Goal: Information Seeking & Learning: Learn about a topic

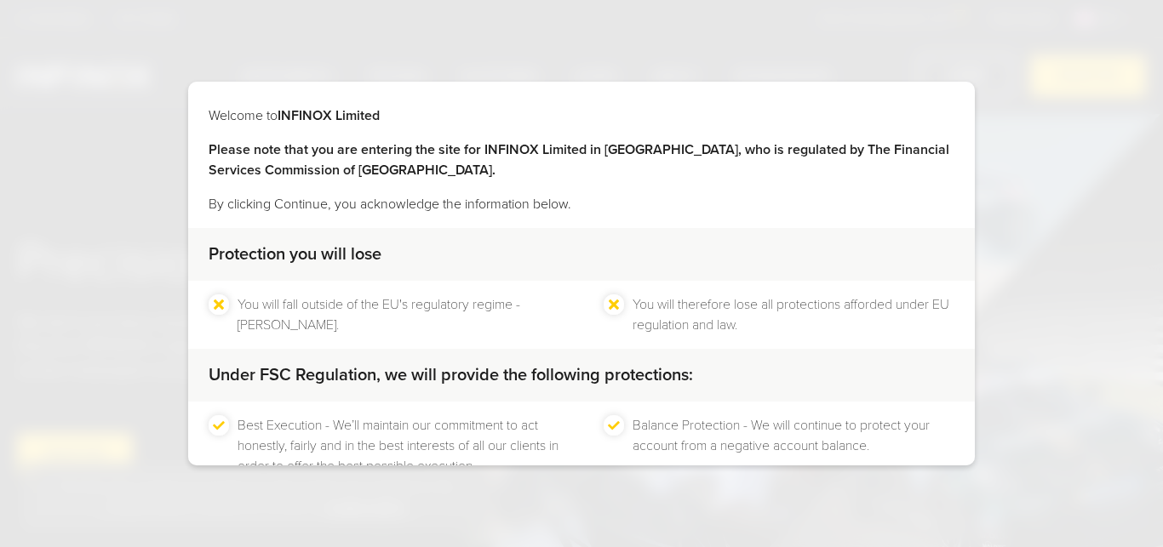
click at [1106, 43] on div "Welcome to INFINOX Limited Please note that you are entering the site for INFIN…" at bounding box center [581, 273] width 1163 height 547
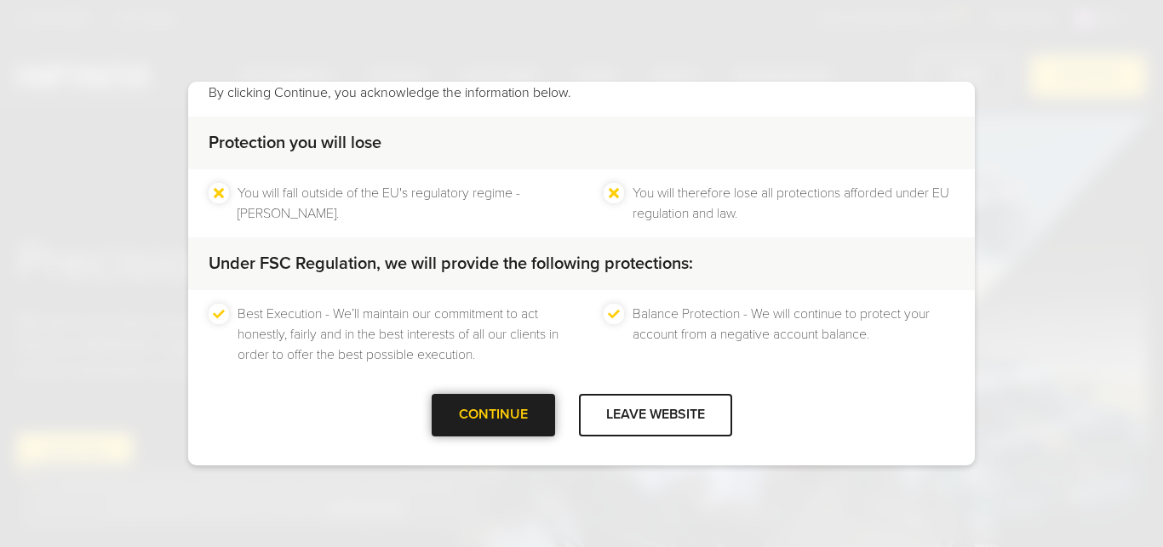
click at [493, 415] on div at bounding box center [493, 415] width 0 height 0
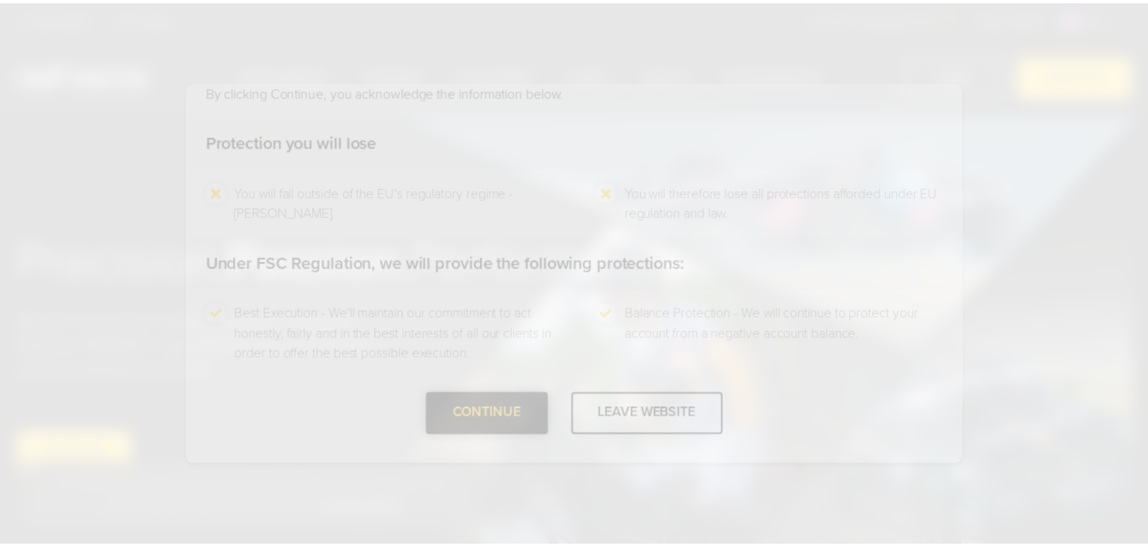
scroll to position [0, 0]
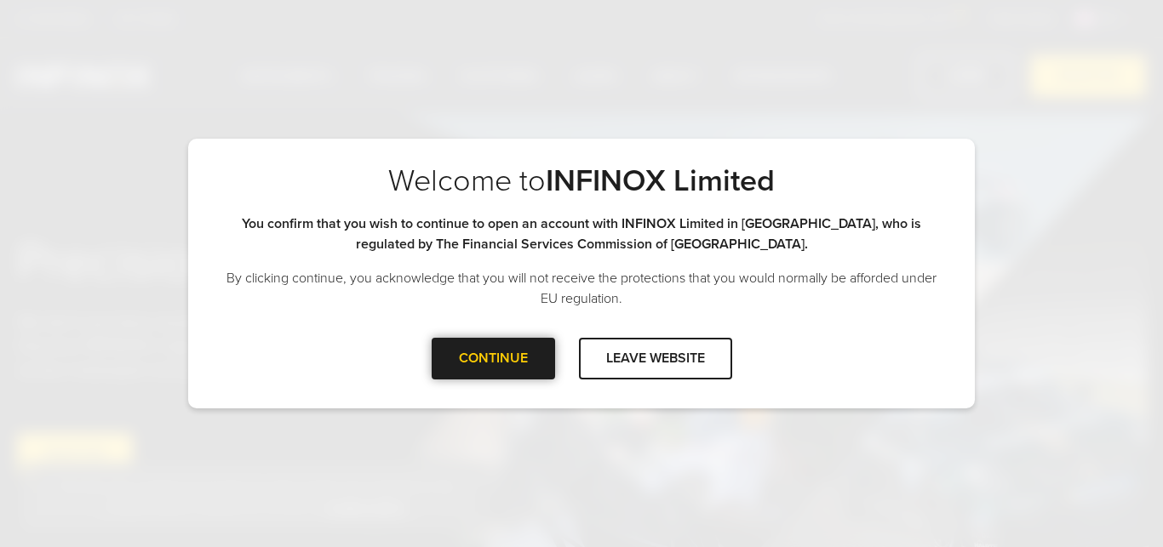
click at [493, 358] on div at bounding box center [493, 358] width 0 height 0
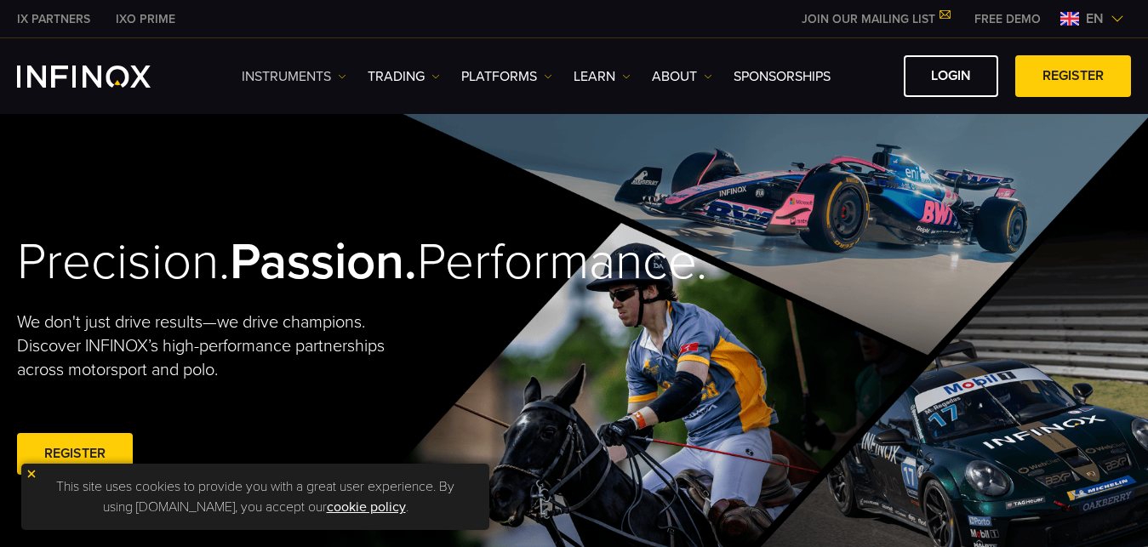
click at [331, 72] on link "Instruments" at bounding box center [294, 76] width 105 height 20
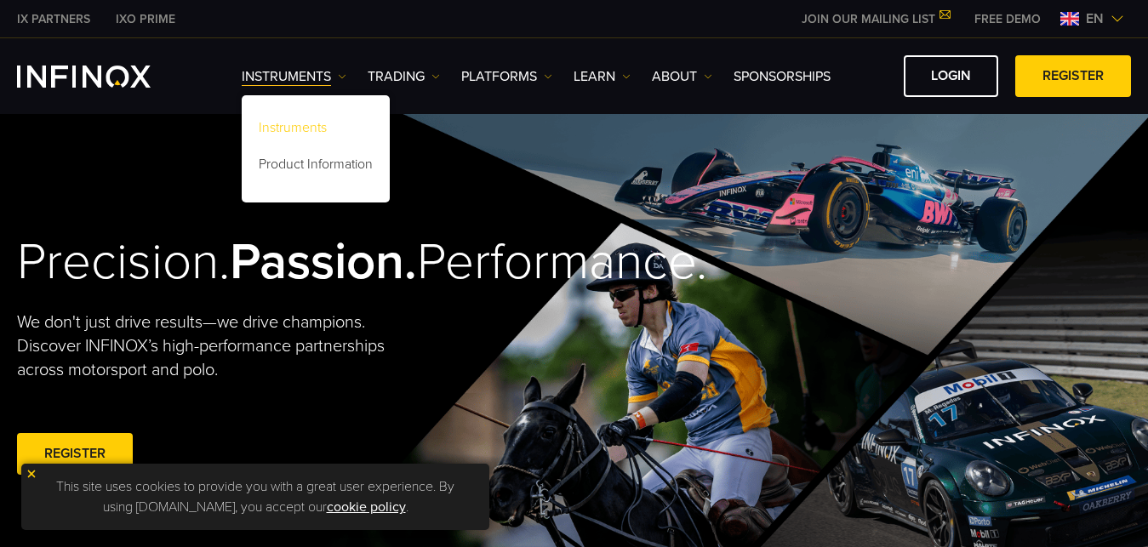
click at [324, 125] on link "Instruments" at bounding box center [316, 130] width 148 height 37
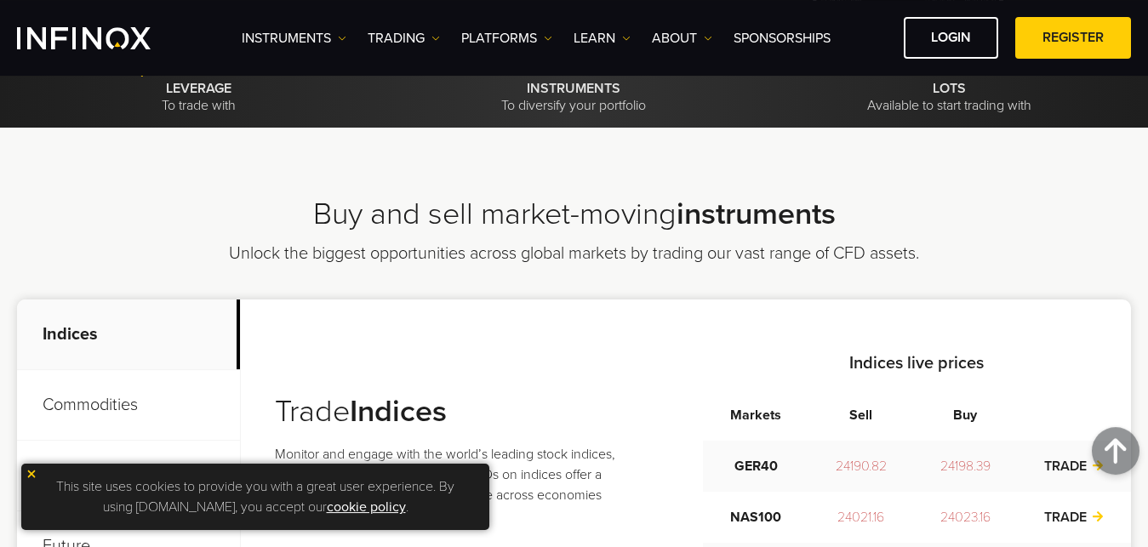
scroll to position [434, 0]
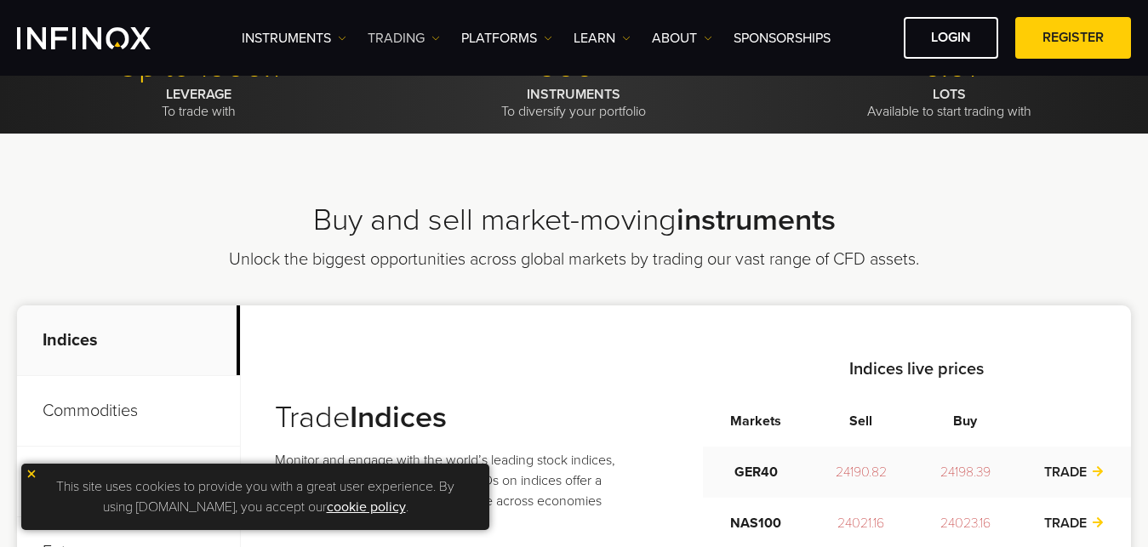
click at [381, 31] on link "TRADING" at bounding box center [404, 38] width 72 height 20
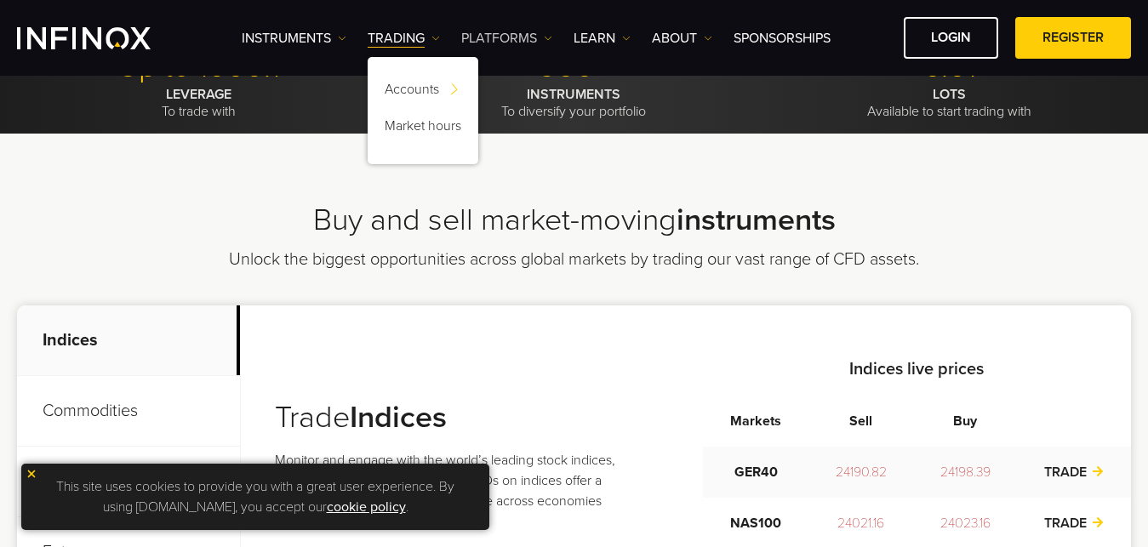
click at [497, 35] on link "PLATFORMS" at bounding box center [506, 38] width 91 height 20
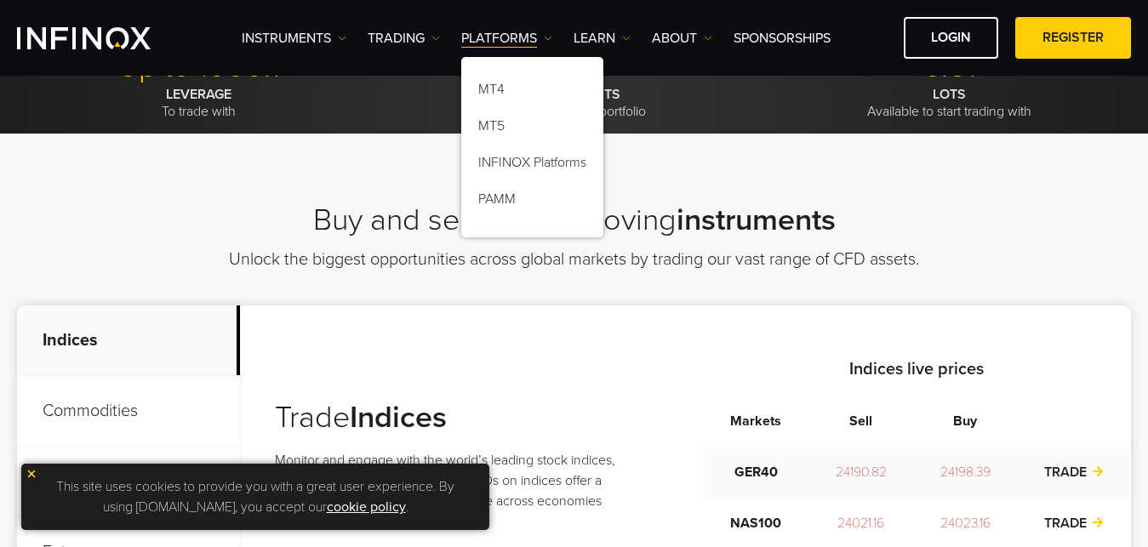
click at [211, 99] on strong "LEVERAGE" at bounding box center [199, 94] width 66 height 17
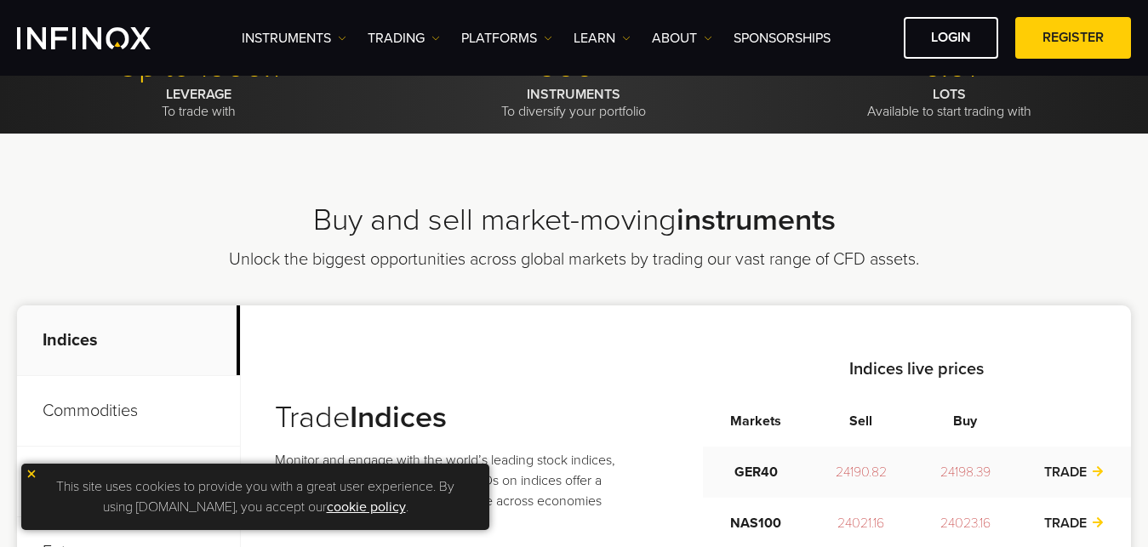
click at [211, 107] on p "LEVERAGE To trade with" at bounding box center [198, 103] width 363 height 34
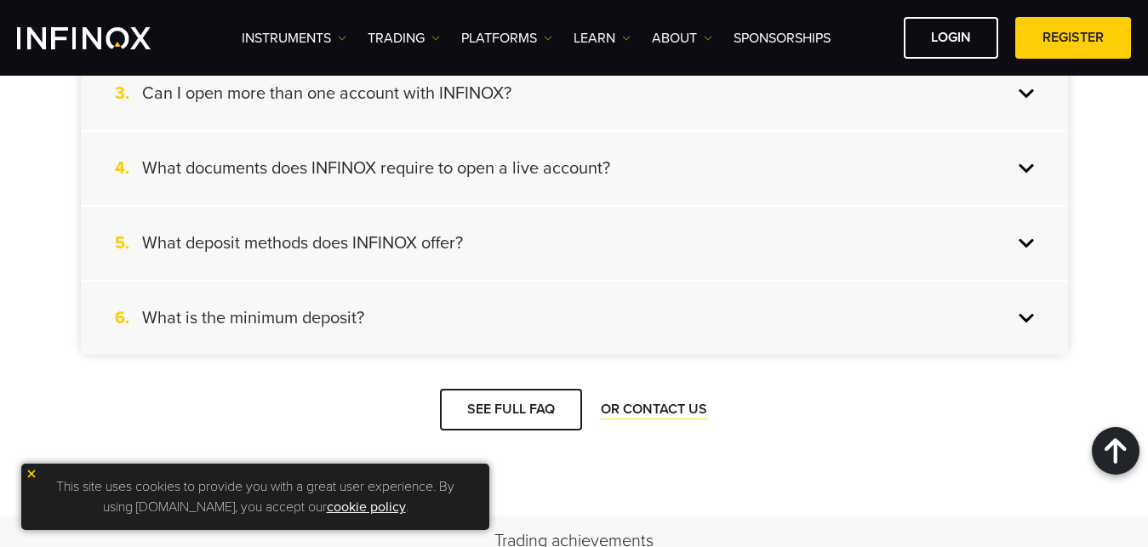
scroll to position [1910, 0]
